Goal: Ask a question

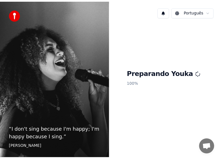
scroll to position [833, 0]
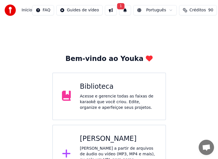
click at [210, 143] on span "Bate-papo aberto" at bounding box center [206, 147] width 15 height 15
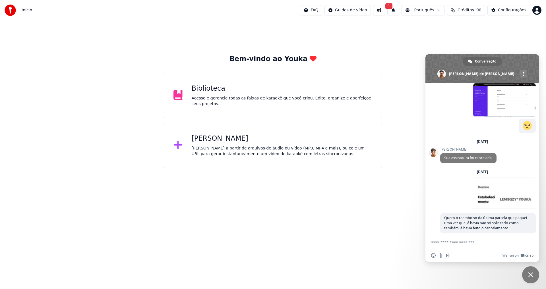
click at [471, 244] on textarea "Escreva sua mensagem..." at bounding box center [476, 242] width 90 height 5
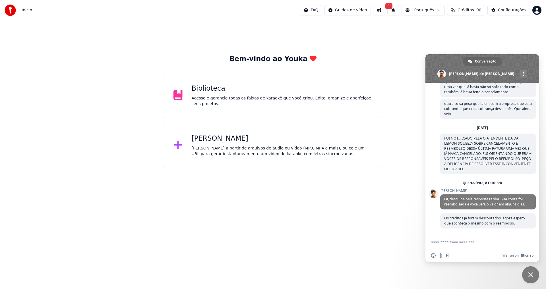
click at [462, 242] on textarea "Escreva sua mensagem..." at bounding box center [476, 242] width 90 height 5
type textarea "*"
type textarea "**********"
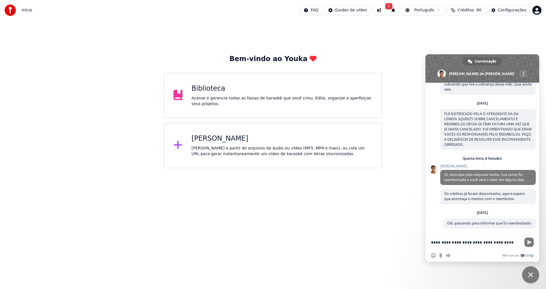
scroll to position [1014, 0]
type textarea "**********"
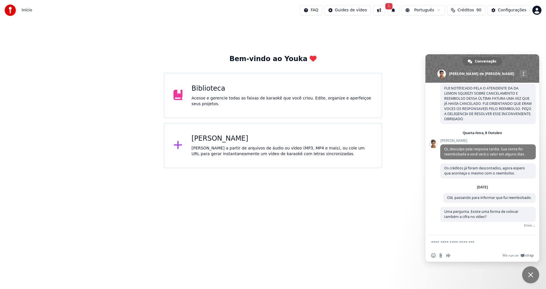
scroll to position [1030, 0]
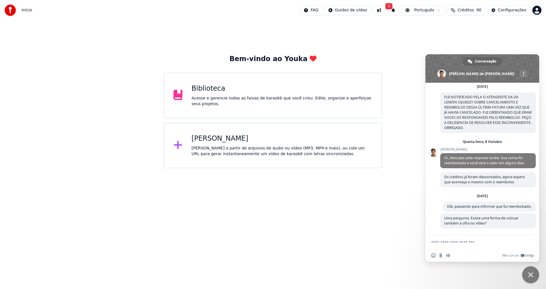
click at [377, 9] on button at bounding box center [379, 10] width 12 height 10
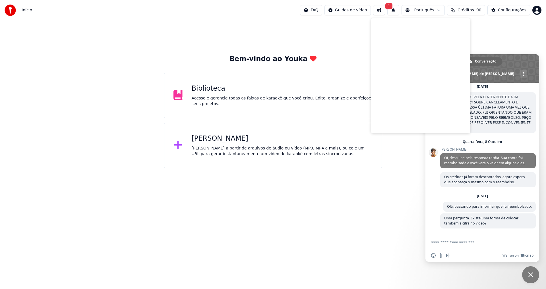
click at [354, 36] on div "Bem-vindo ao Youka Biblioteca Acesse e gerencie todas as faixas de karaokê que …" at bounding box center [273, 94] width 546 height 148
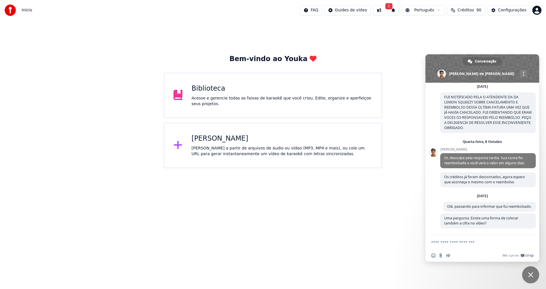
click at [531, 272] on span "Bate-papo" at bounding box center [530, 274] width 5 height 5
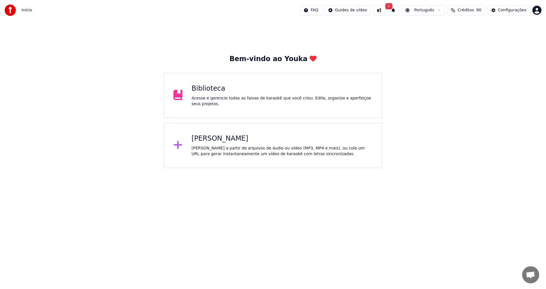
click at [526, 273] on span "Bate-papo aberto" at bounding box center [529, 275] width 9 height 8
